Goal: Information Seeking & Learning: Understand process/instructions

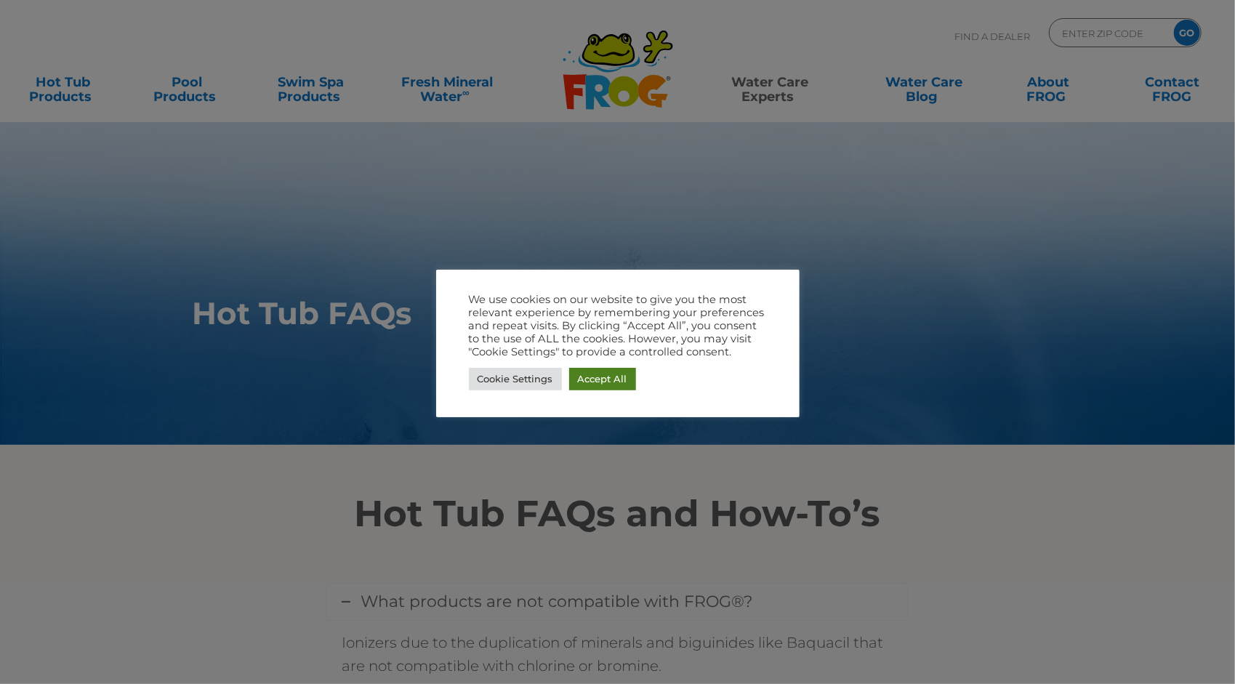
click at [604, 382] on link "Accept All" at bounding box center [602, 379] width 67 height 23
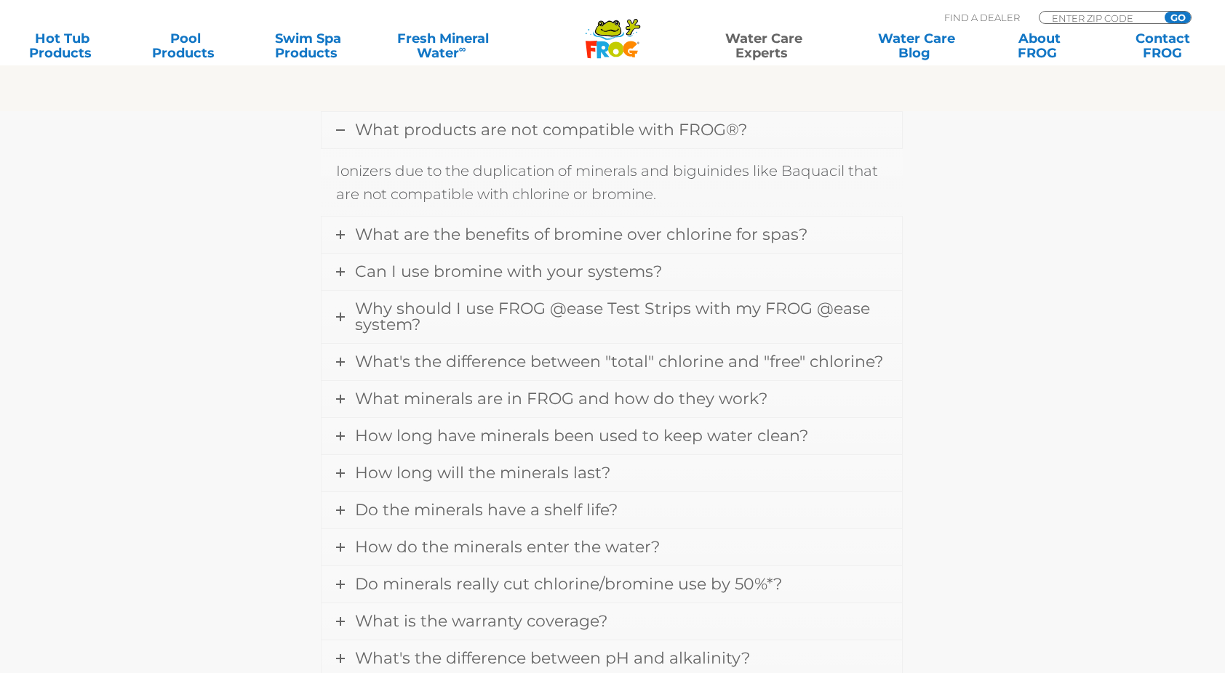
scroll to position [473, 1]
click at [618, 318] on link "Why should I use FROG @ease Test Strips with my FROG @ease system?" at bounding box center [611, 316] width 580 height 52
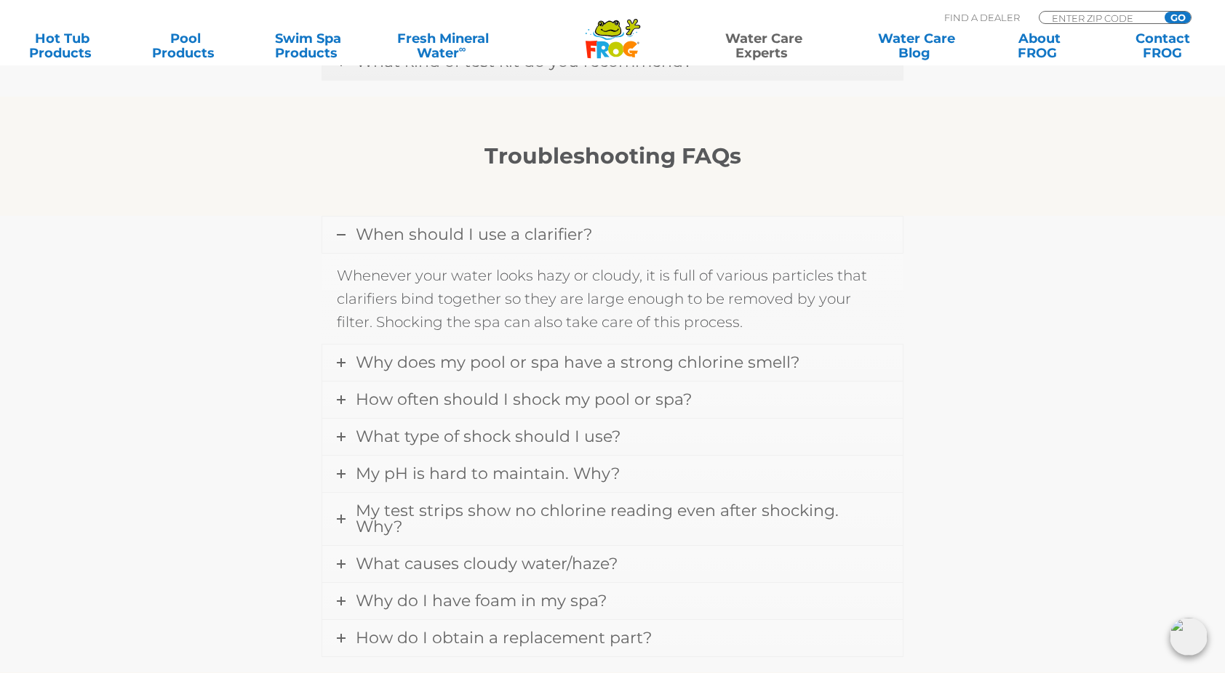
scroll to position [1679, 0]
click at [556, 394] on span "How often should I shock my pool or spa?" at bounding box center [524, 399] width 336 height 20
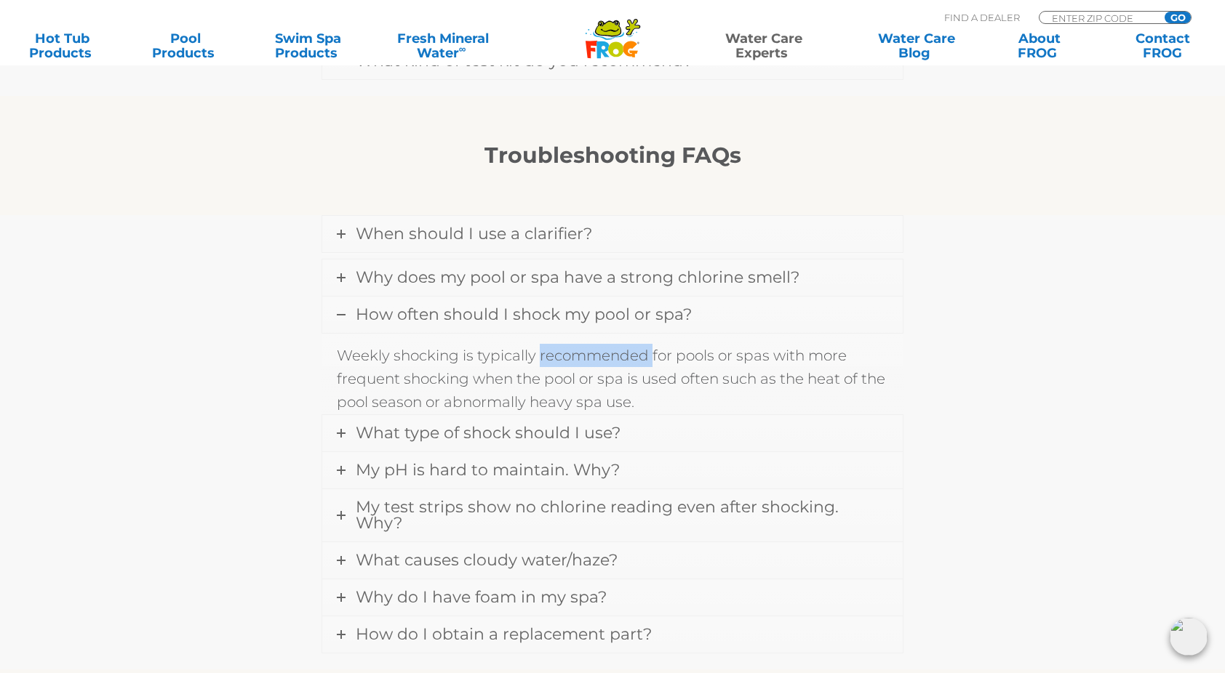
click at [556, 394] on p "Weekly shocking is typically recommended for pools or spas with more frequent s…" at bounding box center [612, 379] width 551 height 70
drag, startPoint x: 556, startPoint y: 394, endPoint x: 436, endPoint y: 349, distance: 127.5
click at [436, 349] on p "Weekly shocking is typically recommended for pools or spas with more frequent s…" at bounding box center [612, 372] width 551 height 70
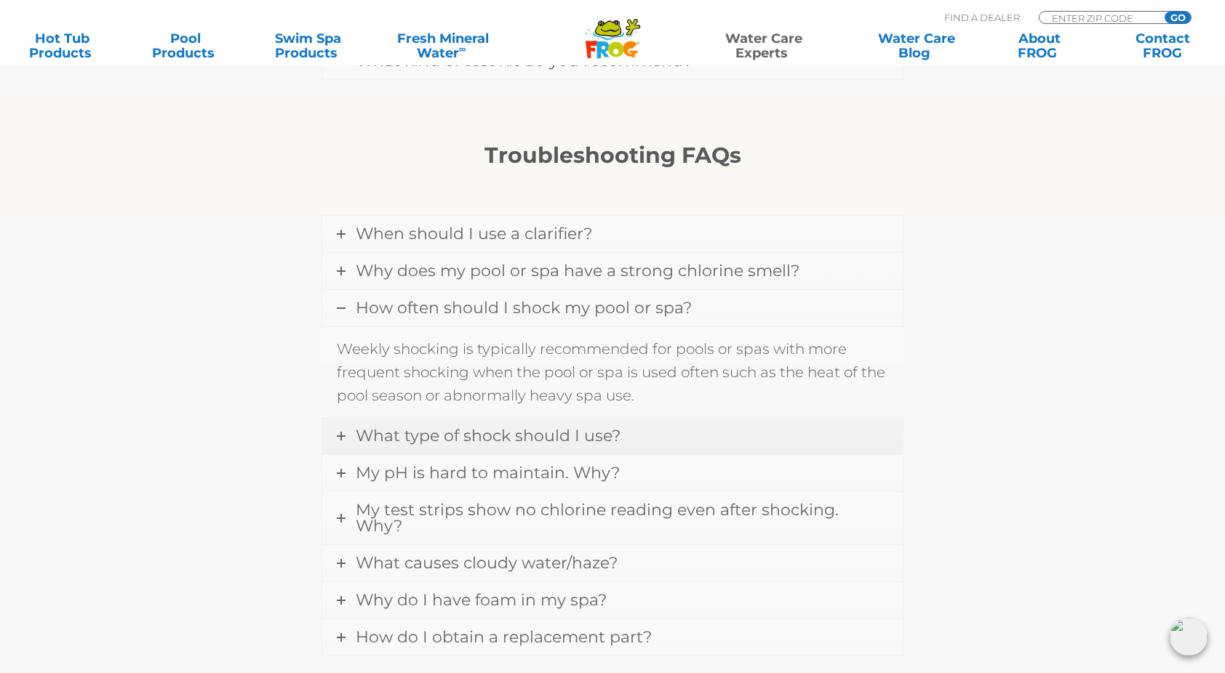
click at [423, 426] on span "What type of shock should I use?" at bounding box center [488, 436] width 265 height 20
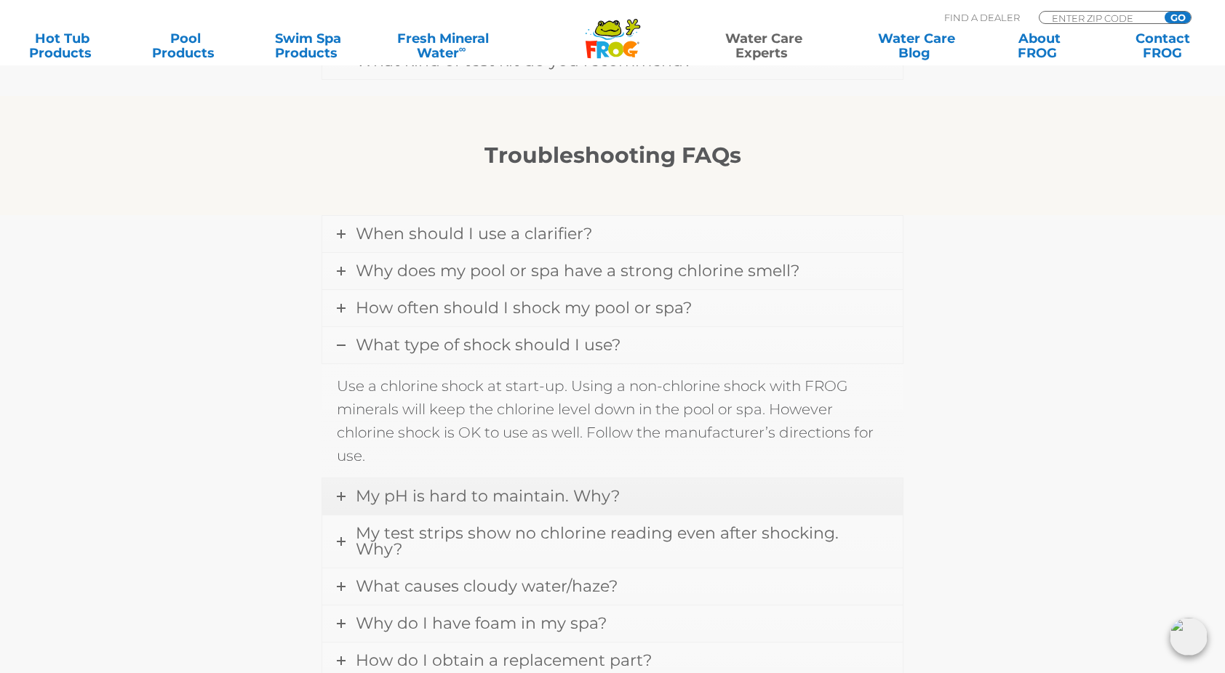
click at [451, 492] on span "My pH is hard to maintain. Why?" at bounding box center [488, 496] width 264 height 20
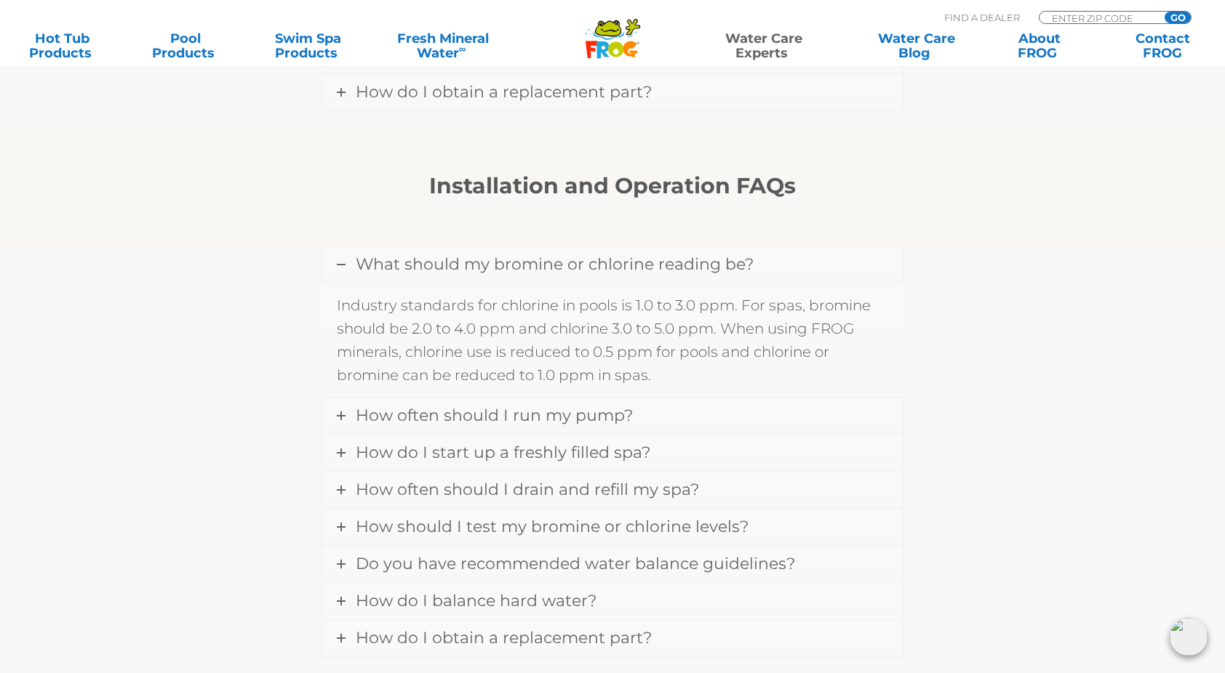
scroll to position [2533, 0]
click at [464, 547] on link "Do you have recommended water balance guidelines?" at bounding box center [612, 565] width 580 height 36
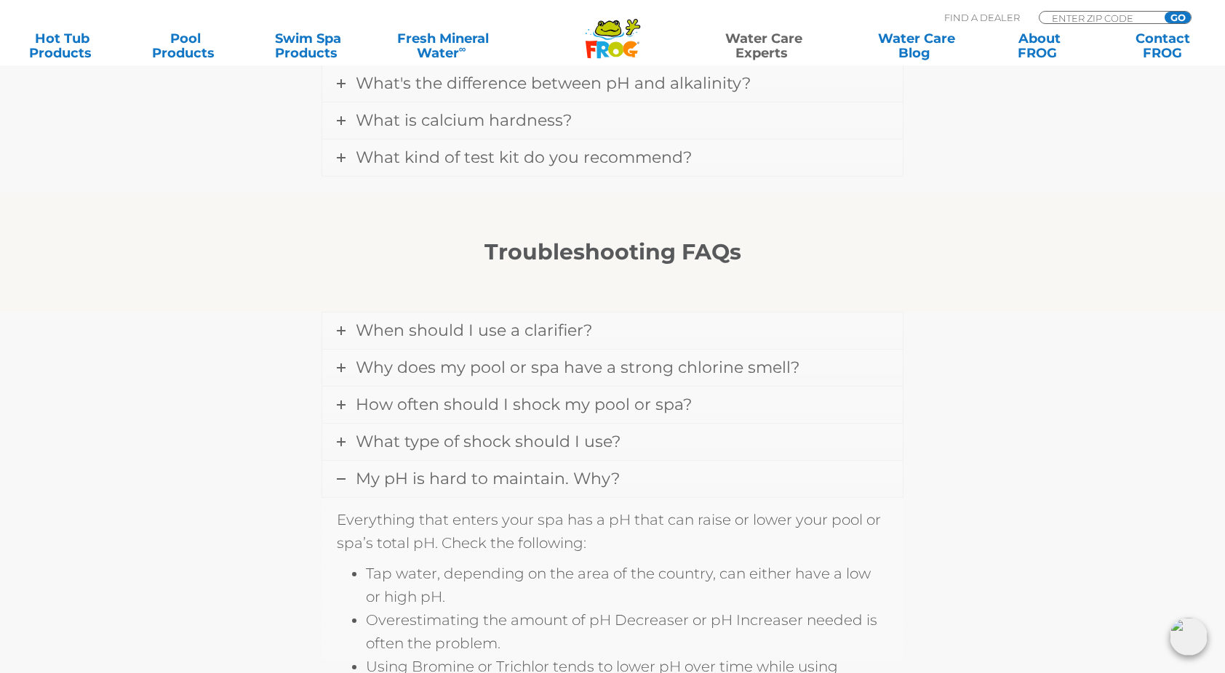
scroll to position [1559, 0]
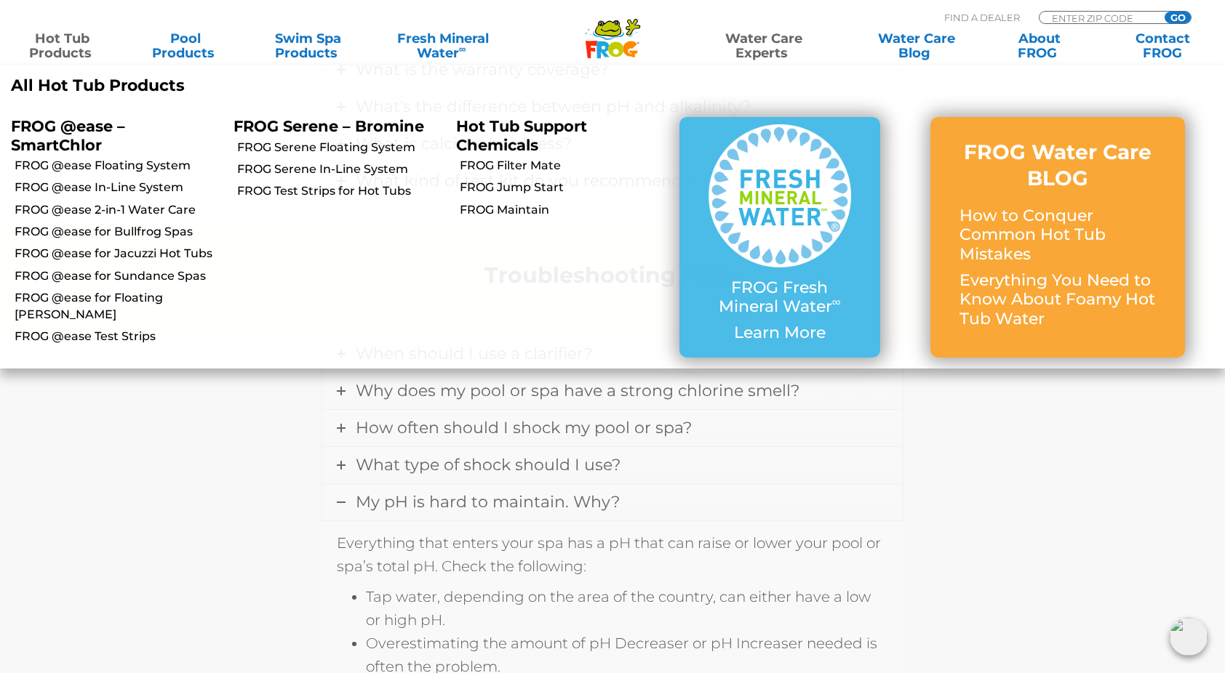
click at [70, 41] on link "Hot Tub Products" at bounding box center [63, 45] width 96 height 29
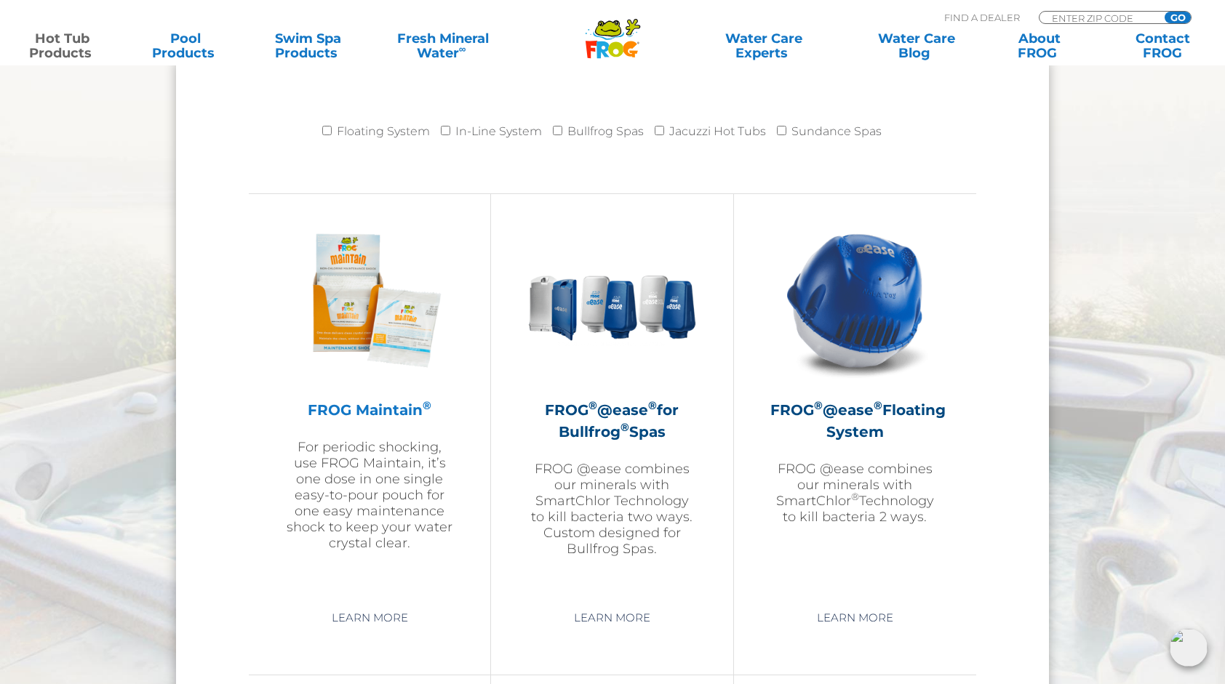
scroll to position [1496, 0]
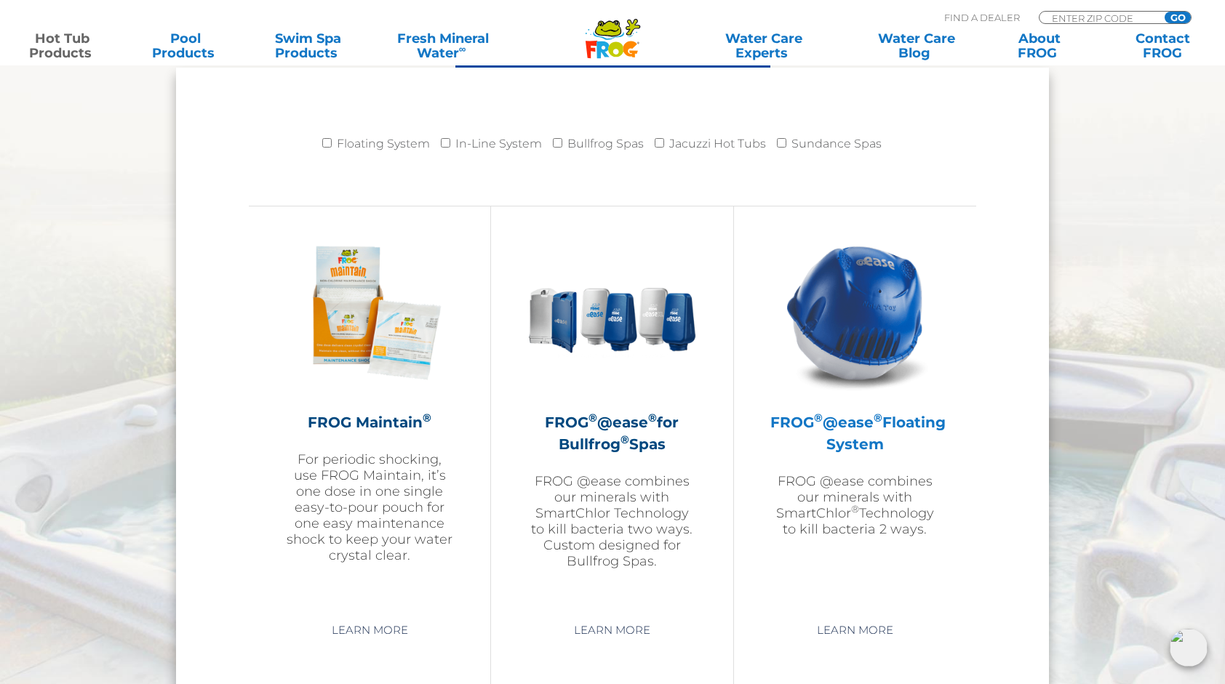
click at [772, 559] on link "FROG ® @ease ® Floating System FROG @ease combines our minerals with SmartChlor…" at bounding box center [854, 417] width 169 height 378
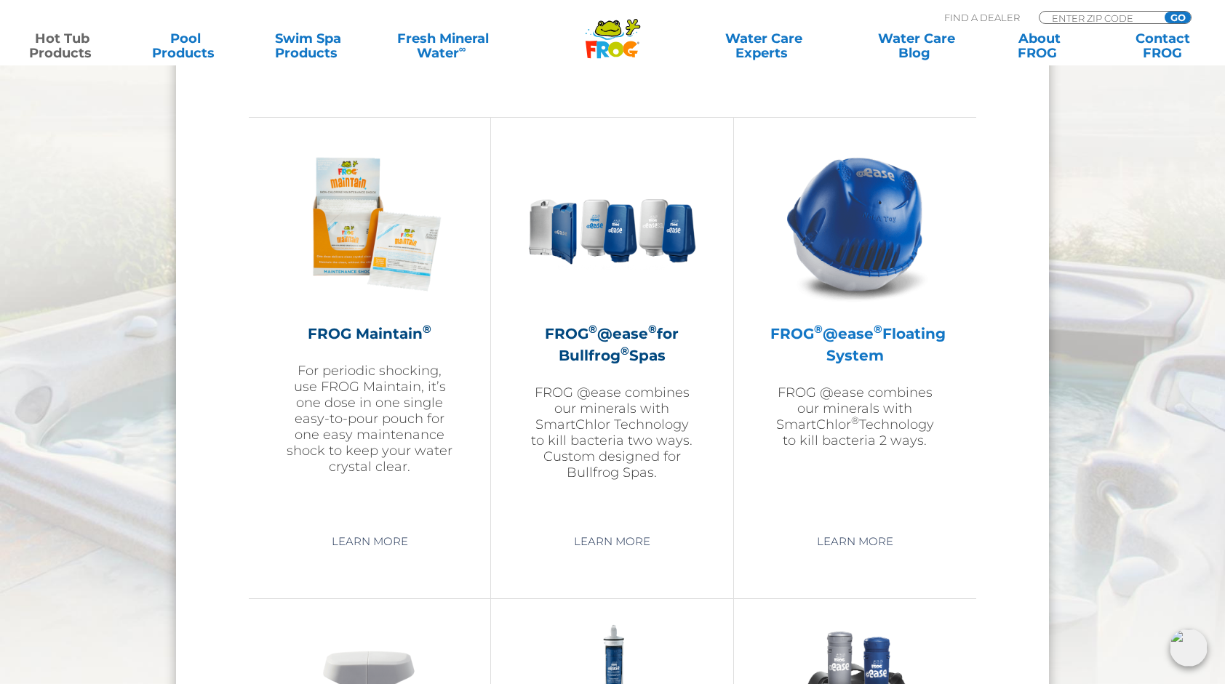
scroll to position [1587, 0]
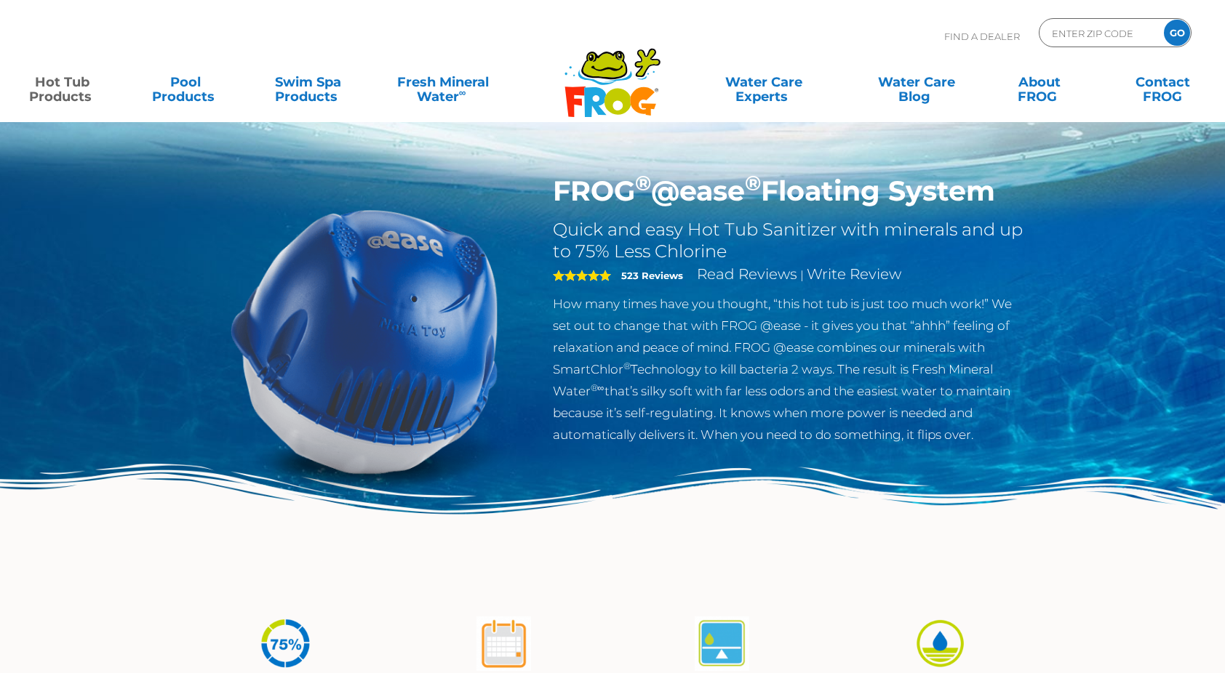
click at [867, 533] on img at bounding box center [612, 531] width 1225 height 134
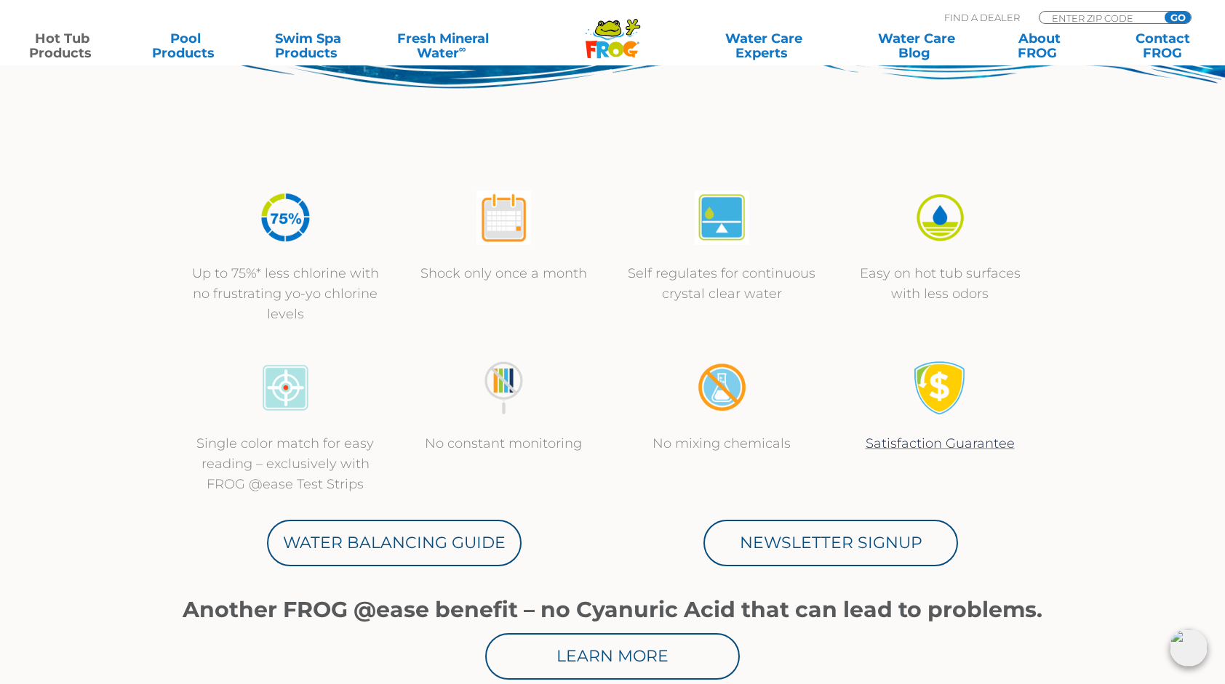
scroll to position [426, 0]
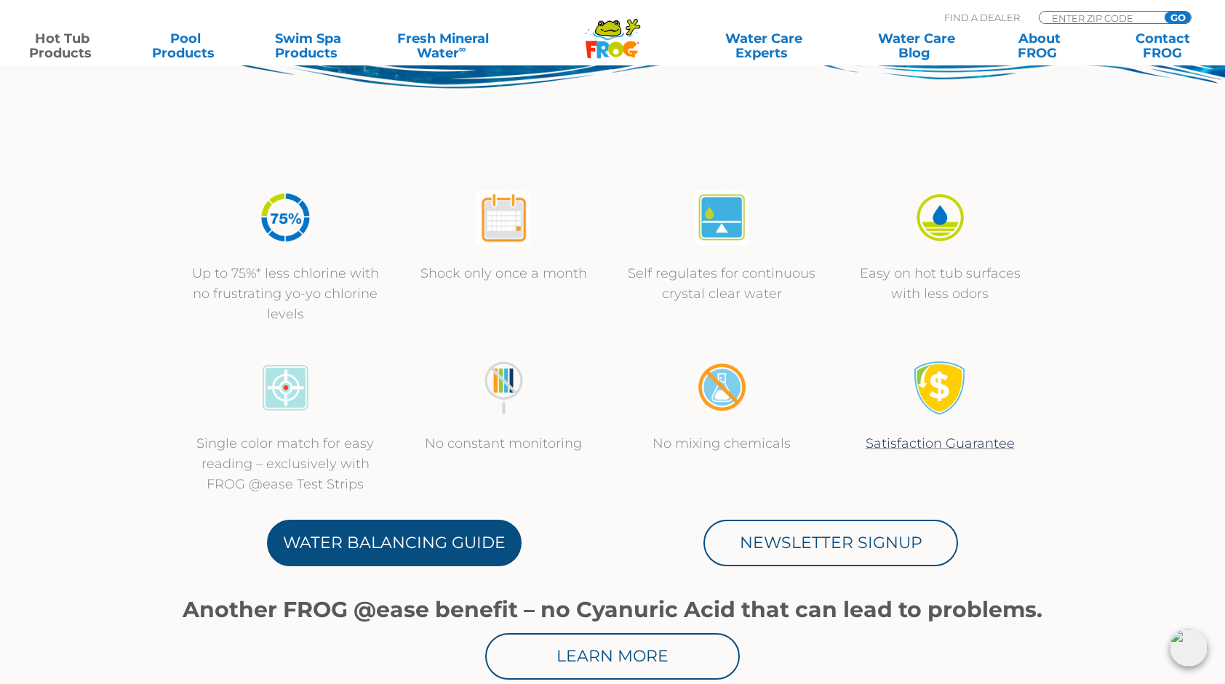
click at [400, 548] on link "Water Balancing Guide" at bounding box center [394, 543] width 255 height 47
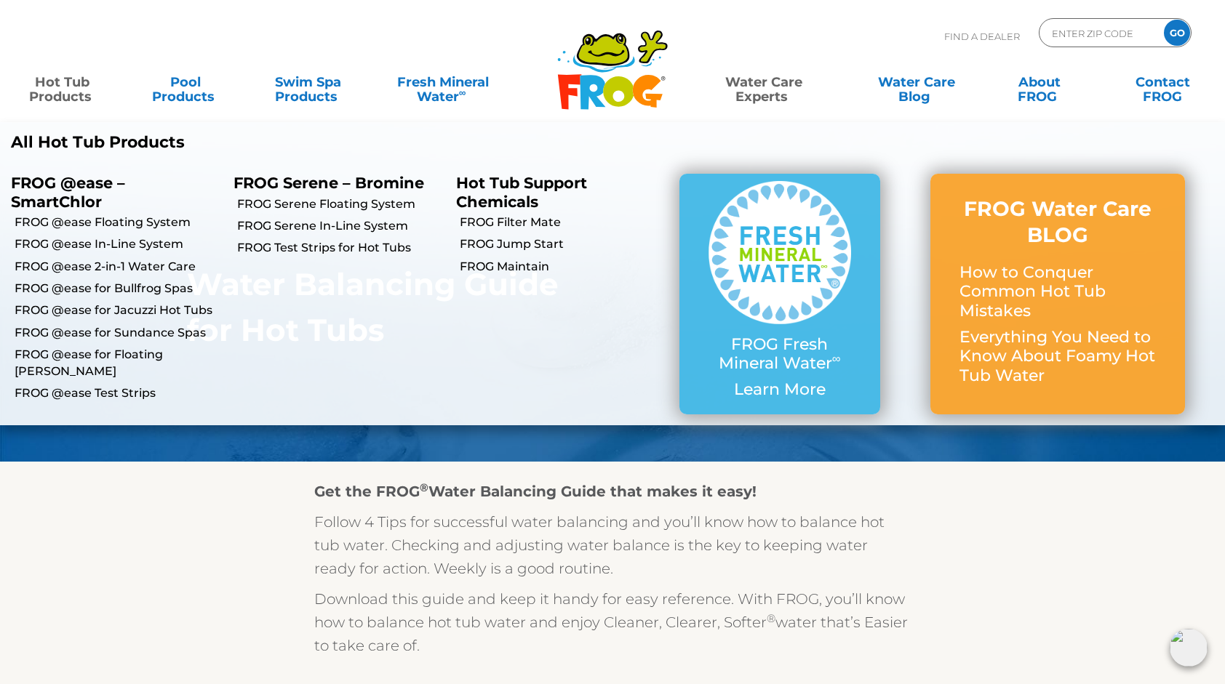
click at [55, 95] on link "Hot Tub Products" at bounding box center [63, 82] width 96 height 29
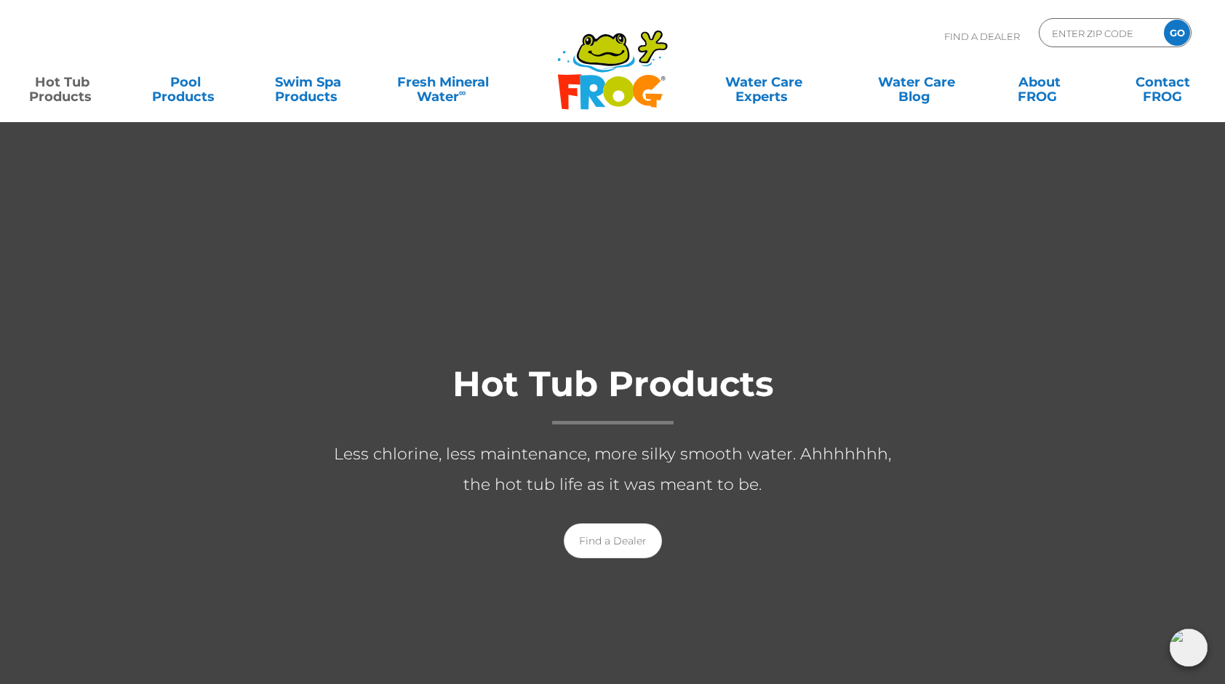
click at [60, 76] on link "Hot Tub Products" at bounding box center [63, 82] width 96 height 29
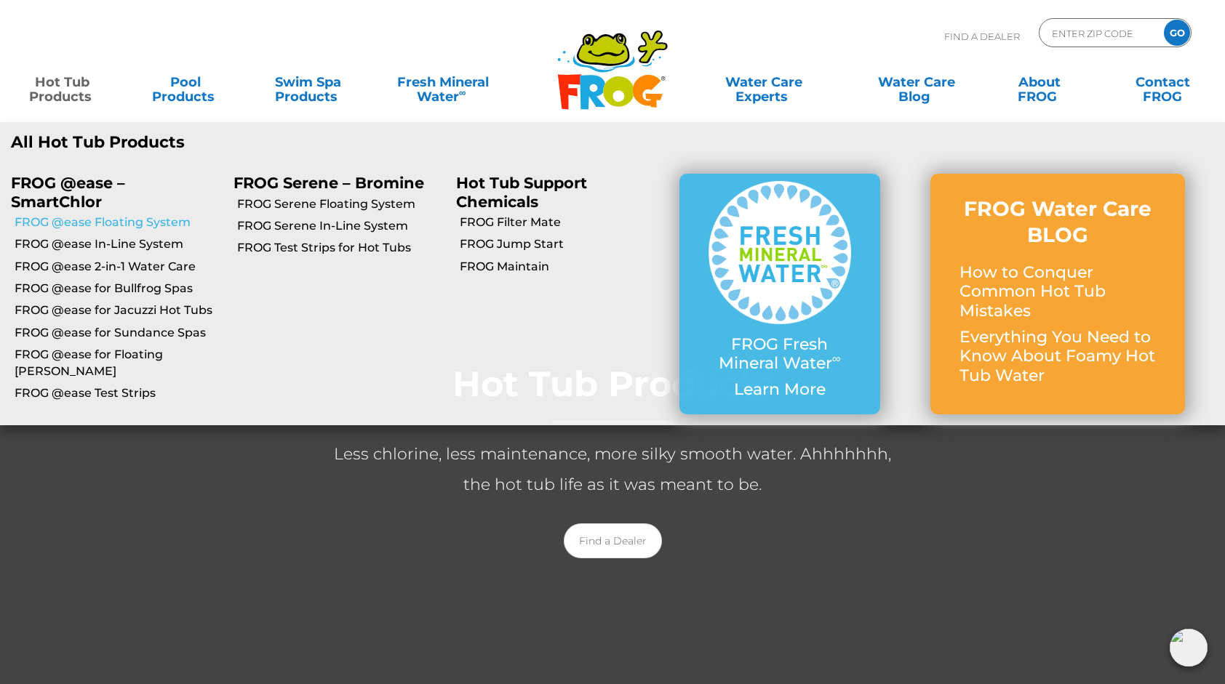
click at [99, 228] on link "FROG @ease Floating System" at bounding box center [119, 223] width 208 height 16
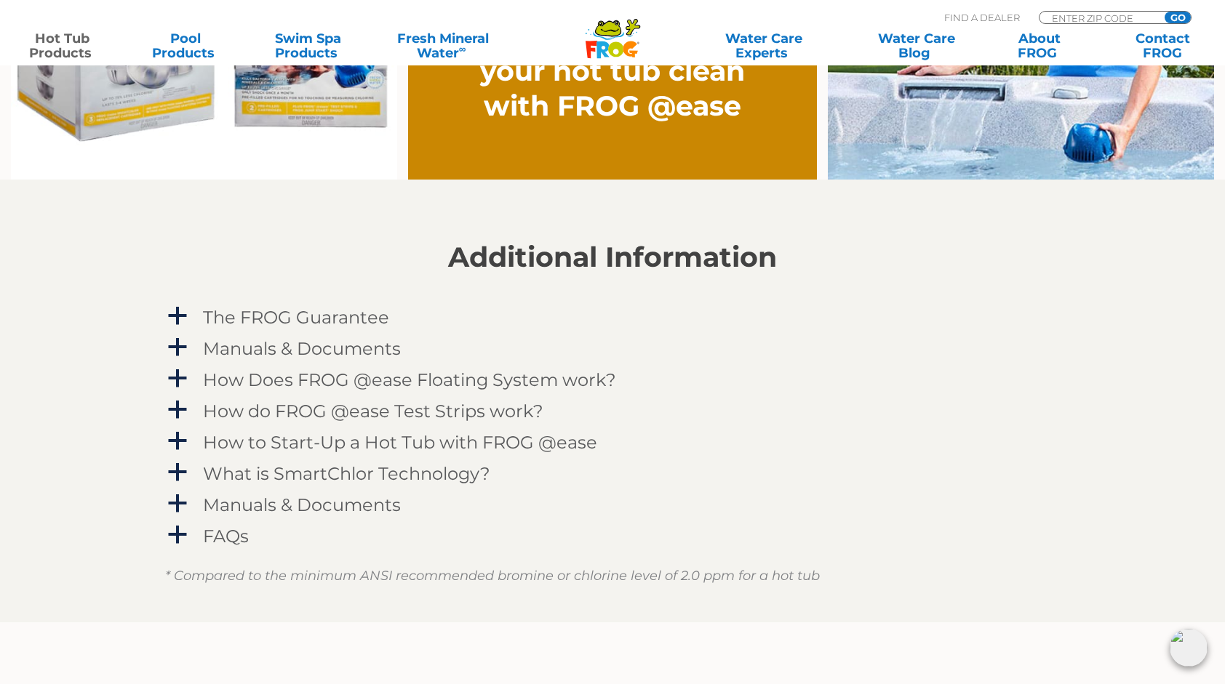
scroll to position [1337, 0]
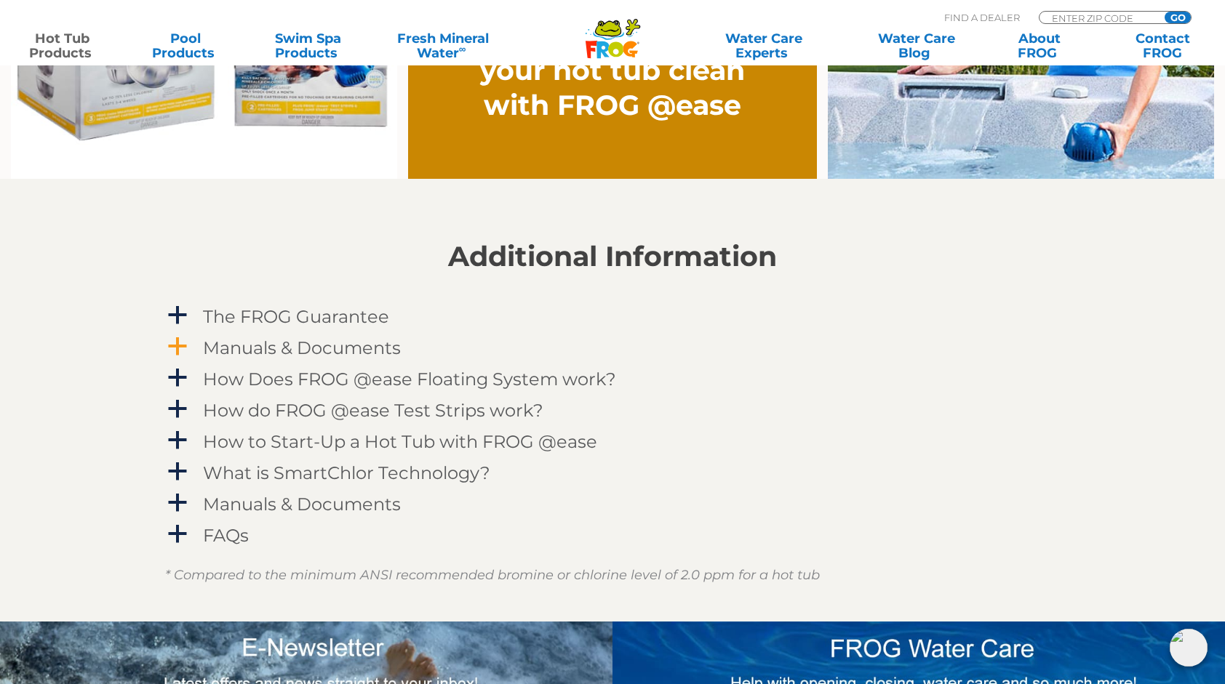
click at [347, 340] on h4 "Manuals & Documents" at bounding box center [302, 348] width 198 height 20
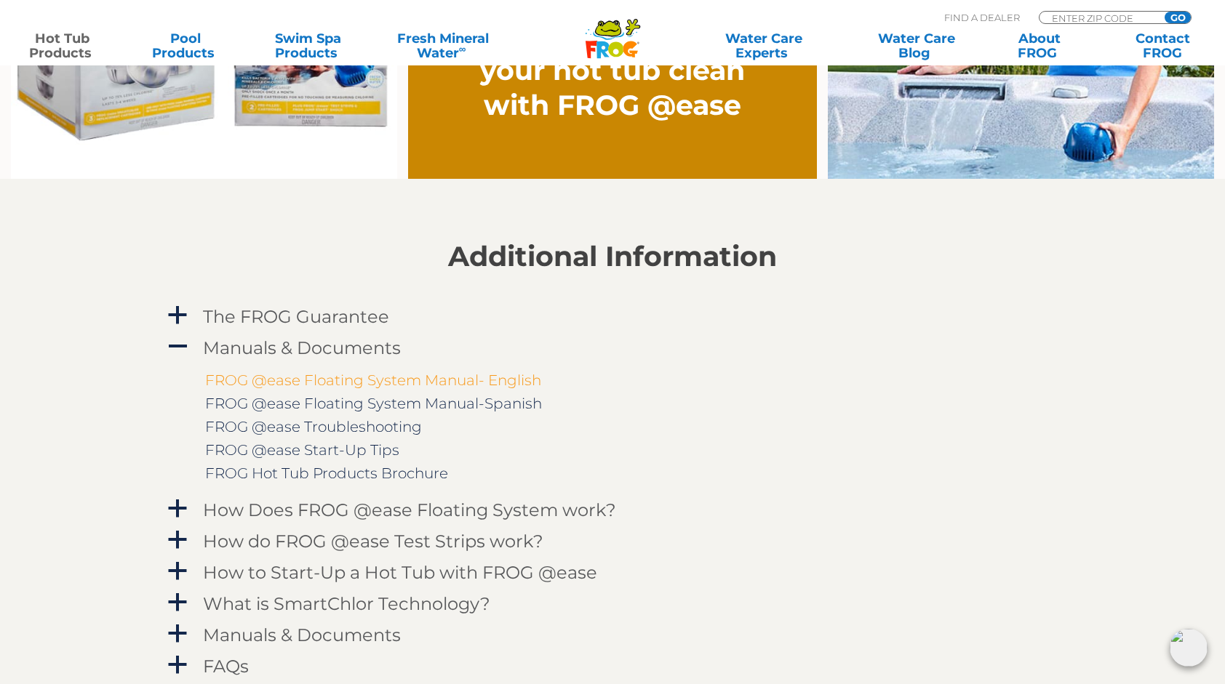
click at [365, 384] on link "FROG @ease Floating System Manual- English" at bounding box center [373, 380] width 336 height 17
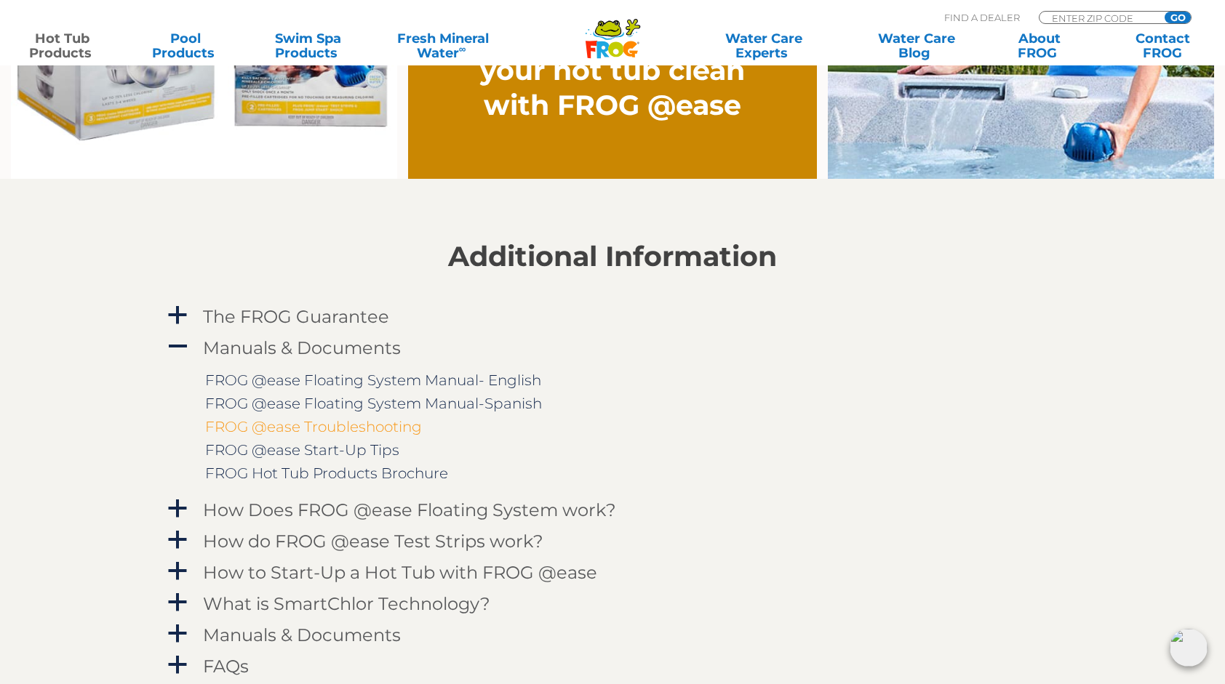
click at [309, 422] on link "FROG @ease Troubleshooting" at bounding box center [313, 426] width 217 height 17
click at [306, 452] on link "FROG @ease Start-Up Tips" at bounding box center [302, 449] width 194 height 17
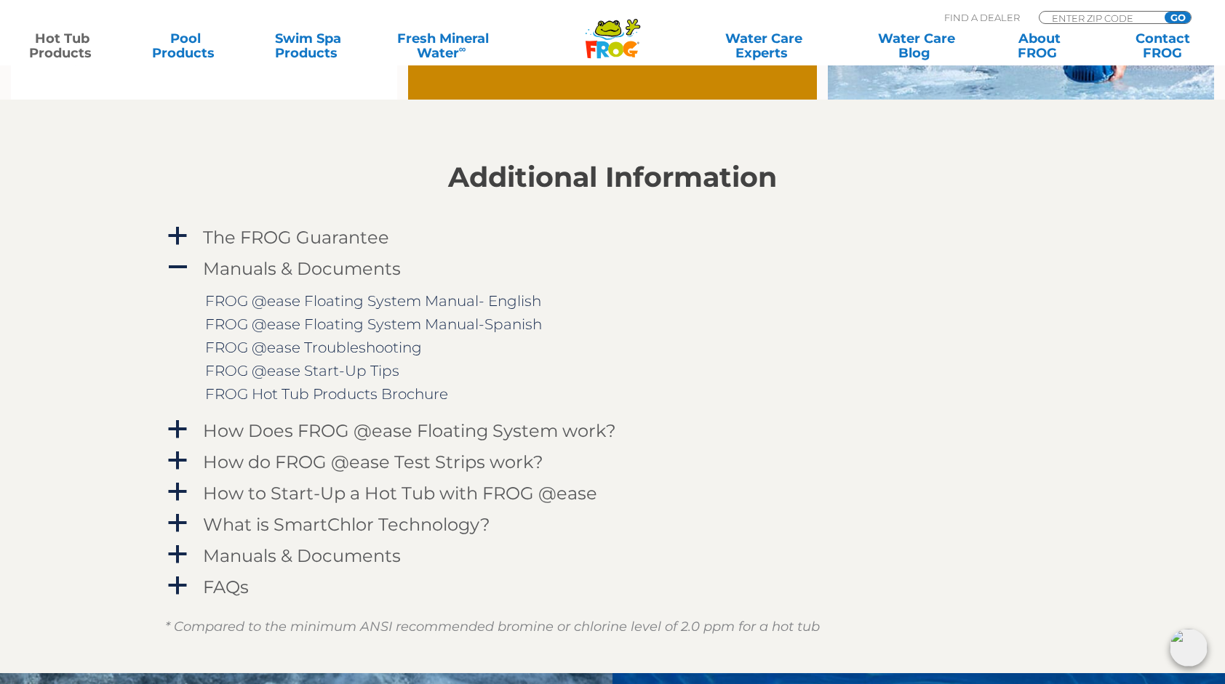
scroll to position [1517, 0]
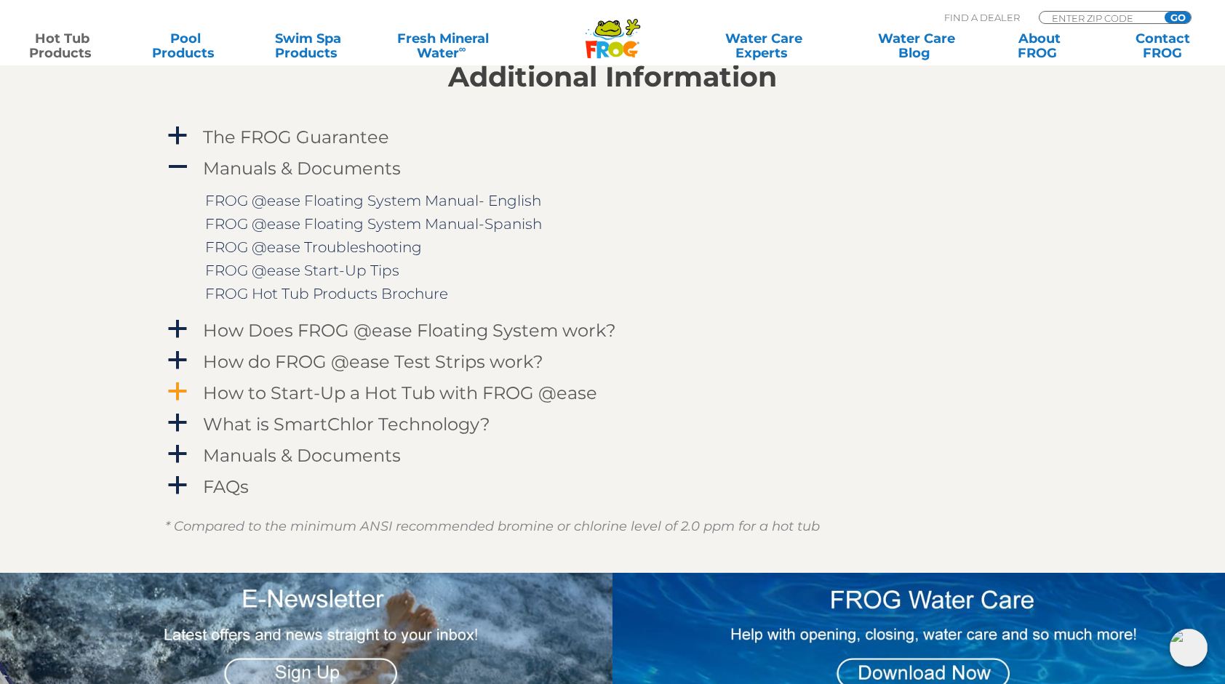
click at [439, 393] on h4 "How to Start-Up a Hot Tub with FROG @ease" at bounding box center [400, 393] width 394 height 20
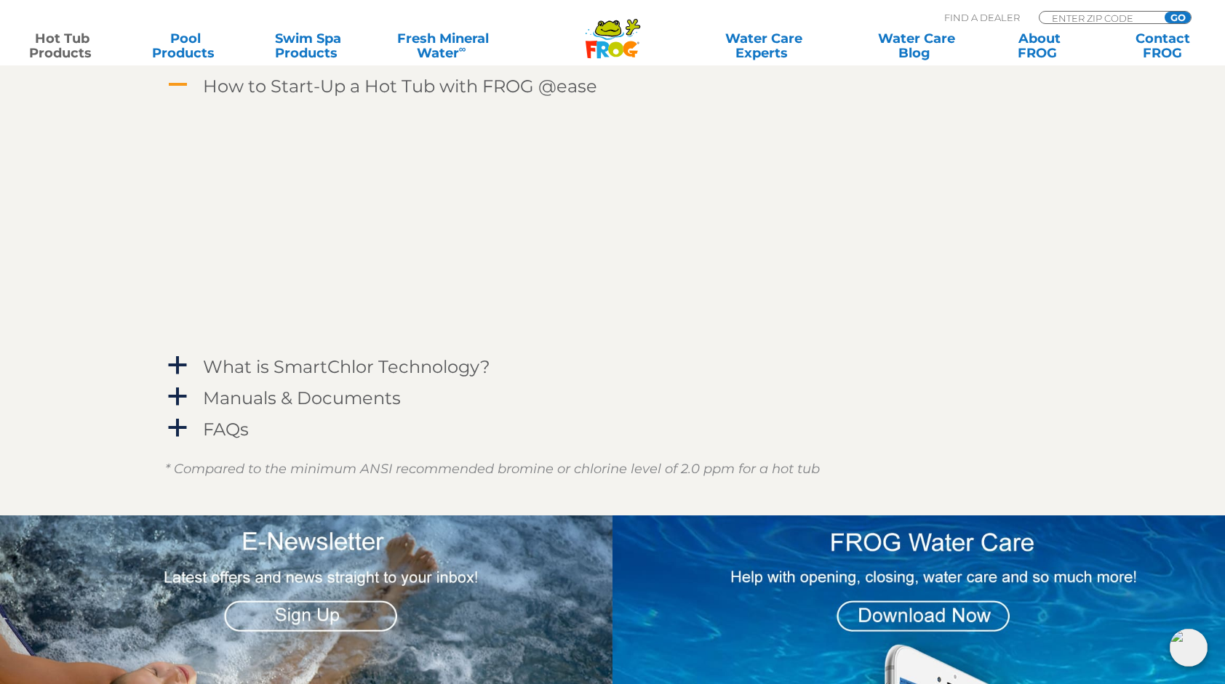
scroll to position [1827, 0]
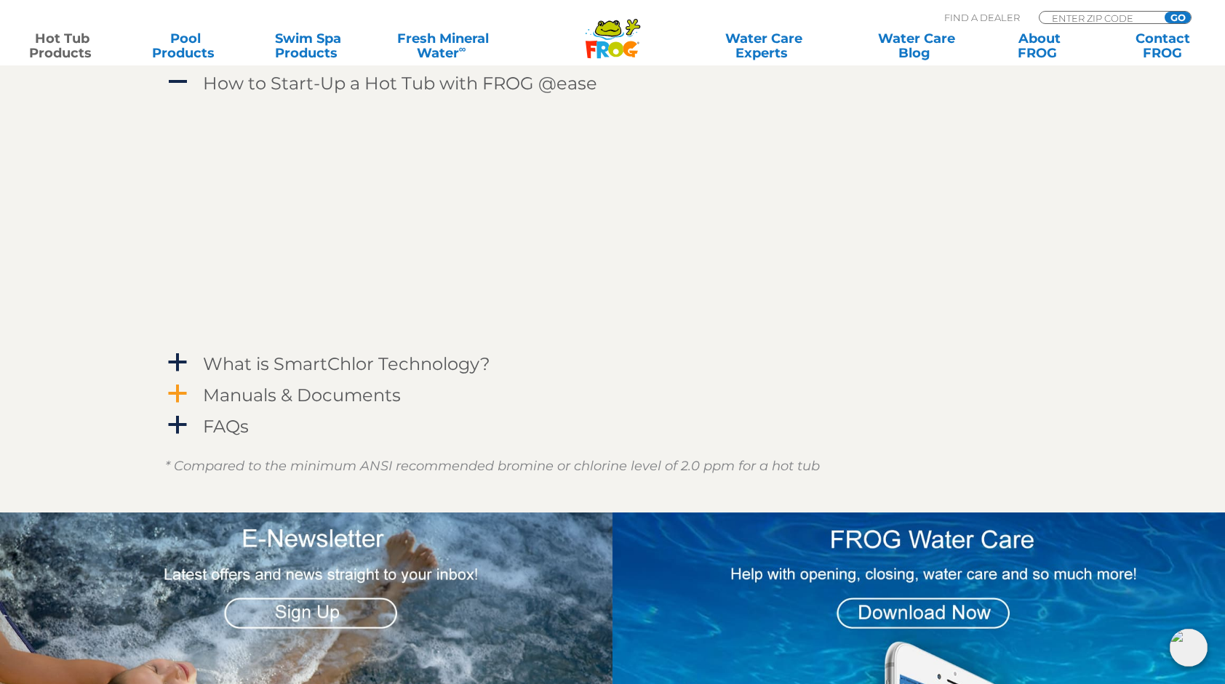
click at [223, 393] on h4 "Manuals & Documents" at bounding box center [302, 395] width 198 height 20
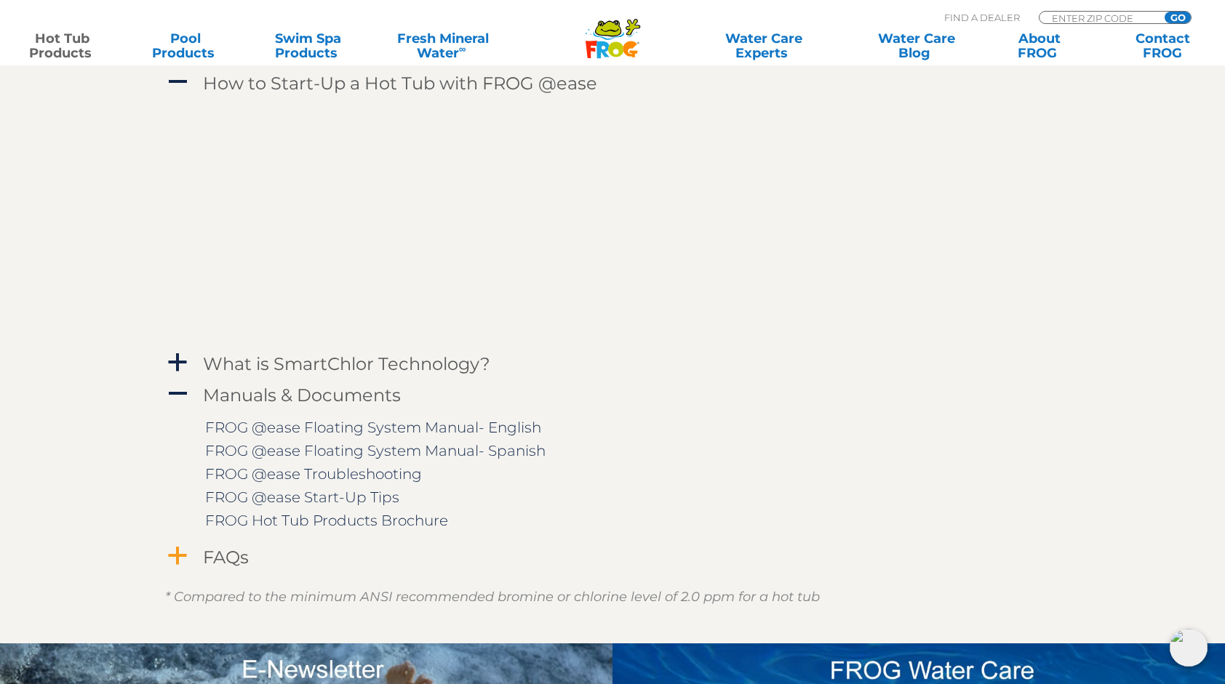
click at [224, 557] on h4 "FAQs" at bounding box center [226, 558] width 46 height 20
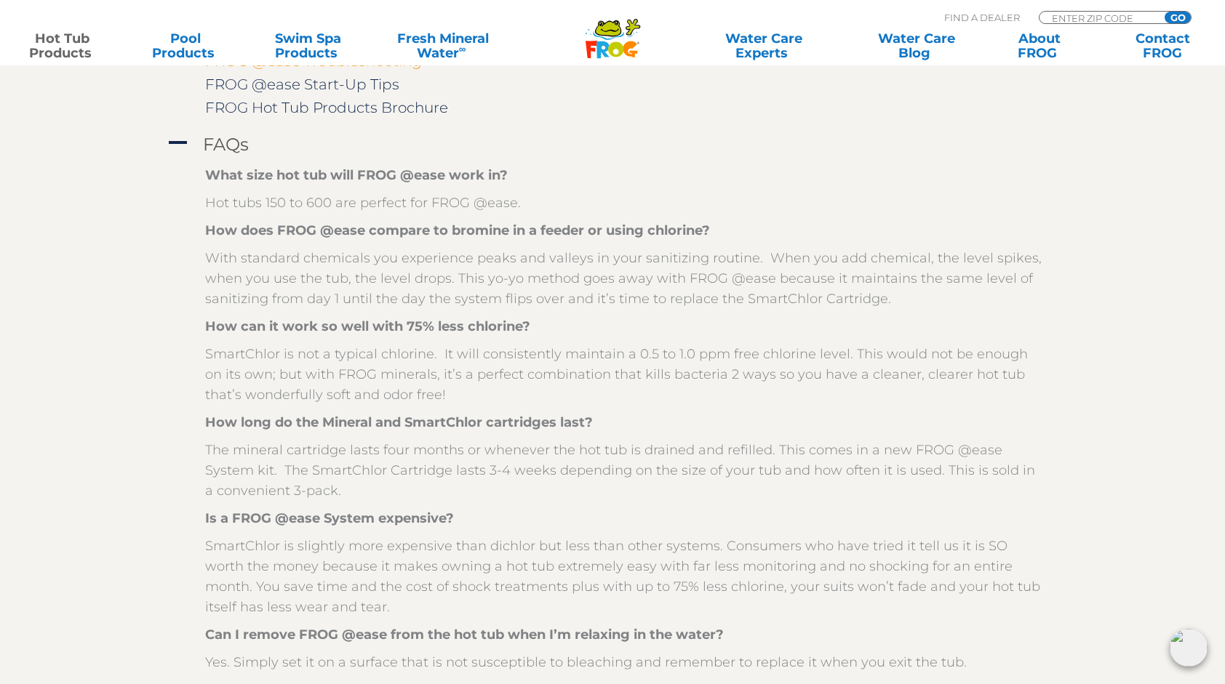
scroll to position [2355, 0]
